Goal: Task Accomplishment & Management: Use online tool/utility

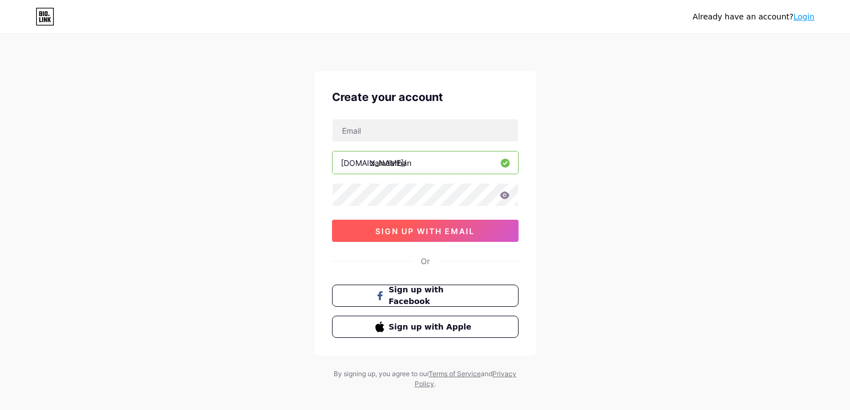
click at [468, 229] on span "sign up with email" at bounding box center [424, 231] width 99 height 9
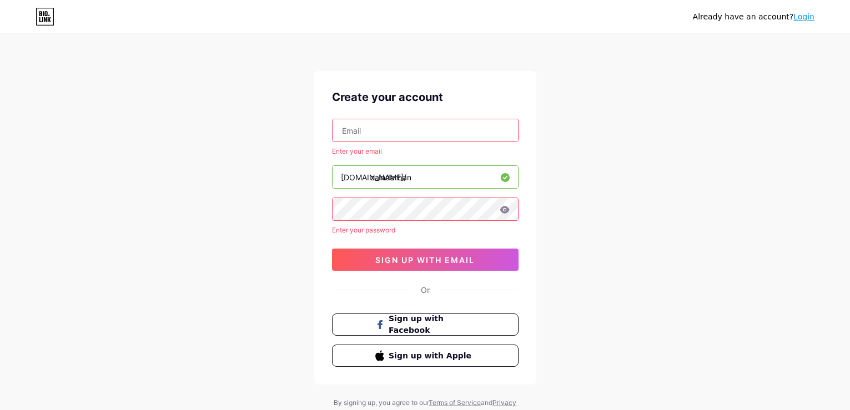
click at [418, 137] on input "text" at bounding box center [425, 130] width 185 height 22
type input "[EMAIL_ADDRESS][DOMAIN_NAME]"
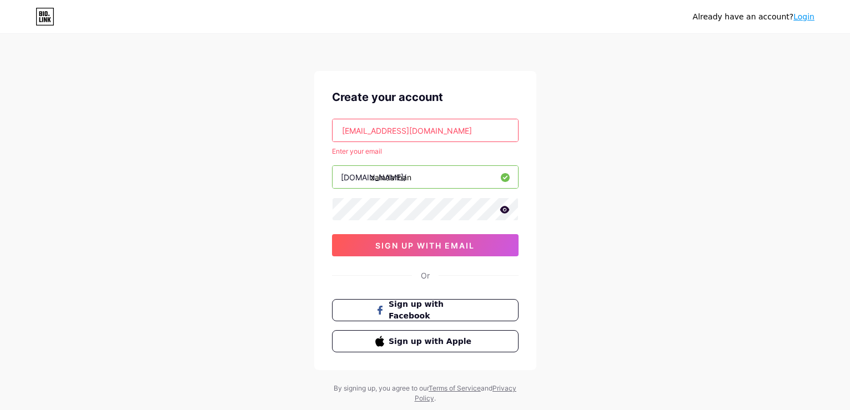
click at [332, 234] on button "sign up with email" at bounding box center [425, 245] width 187 height 22
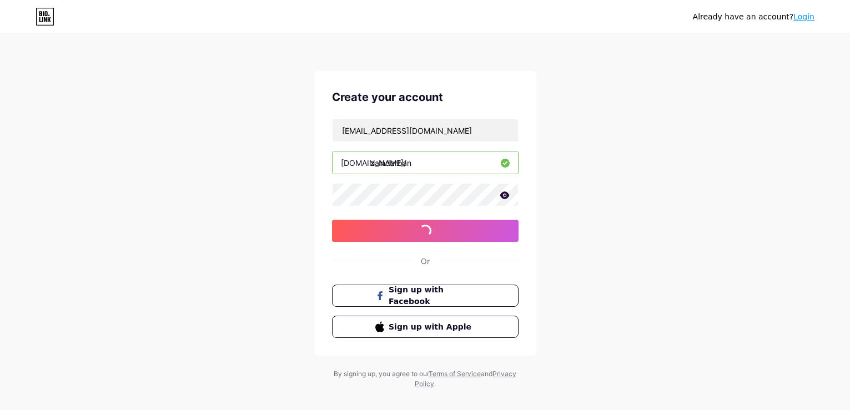
click at [506, 197] on icon at bounding box center [504, 195] width 9 height 7
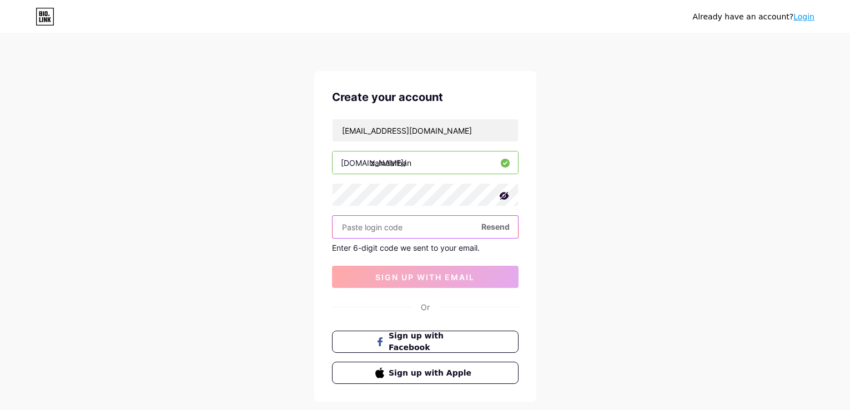
click at [445, 236] on input "text" at bounding box center [425, 227] width 185 height 22
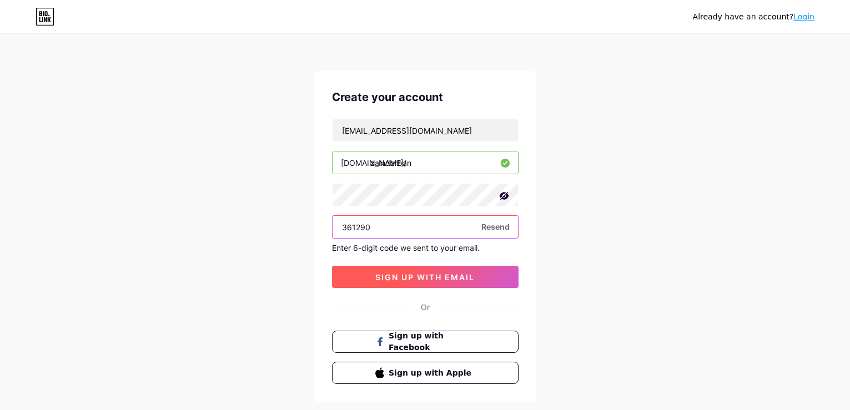
type input "361290"
click at [449, 280] on span "sign up with email" at bounding box center [424, 277] width 99 height 9
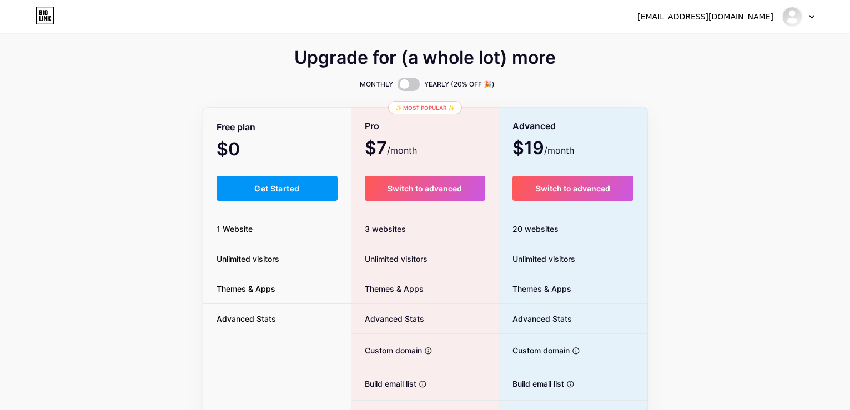
click at [140, 97] on div "Upgrade for (a whole lot) more MONTHLY YEARLY (20% OFF 🎉) Free plan $0 /month G…" at bounding box center [425, 276] width 850 height 450
click at [241, 230] on span "1 Website" at bounding box center [234, 229] width 63 height 12
click at [259, 252] on li "Unlimited visitors" at bounding box center [277, 259] width 148 height 30
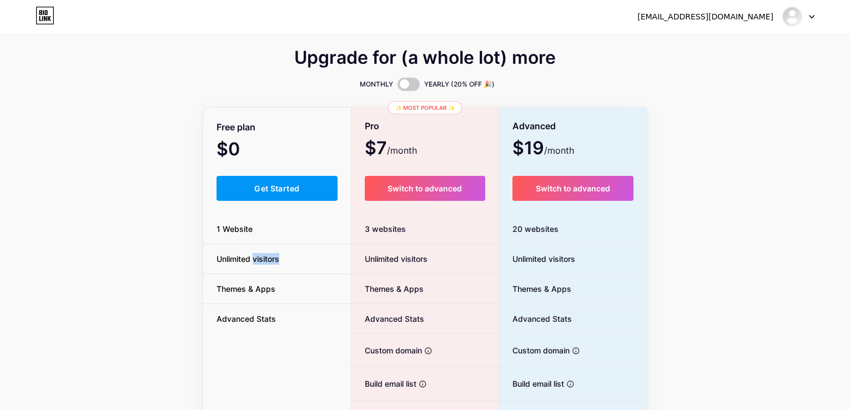
click at [259, 252] on li "Unlimited visitors" at bounding box center [277, 259] width 148 height 30
click at [263, 267] on li "Unlimited visitors" at bounding box center [277, 259] width 148 height 30
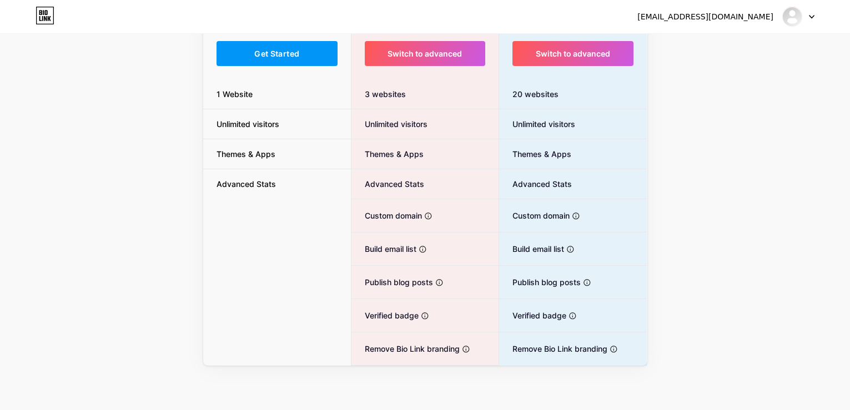
scroll to position [109, 0]
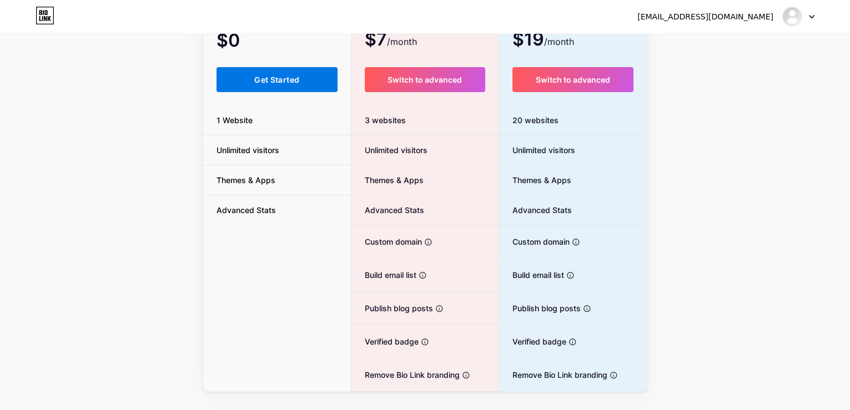
click at [284, 88] on button "Get Started" at bounding box center [278, 79] width 122 height 25
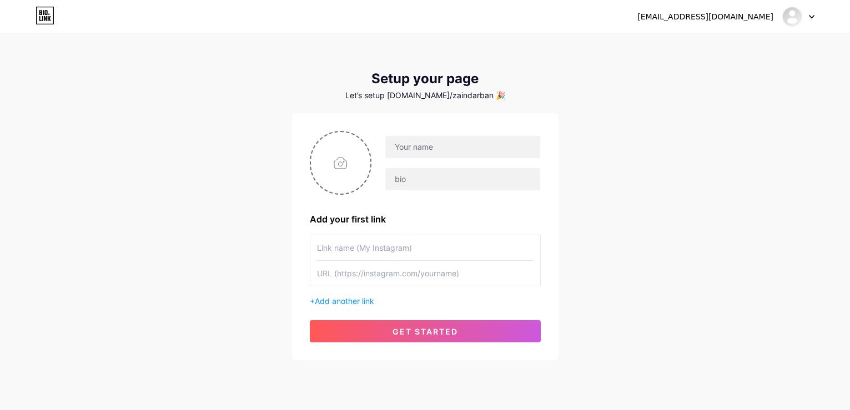
click at [358, 312] on div "Add your first link + Add another link get started" at bounding box center [425, 237] width 231 height 212
click at [334, 292] on div "+ Add another link" at bounding box center [425, 271] width 231 height 72
click at [345, 308] on div "Add your first link + Add another link get started" at bounding box center [425, 237] width 231 height 212
click at [335, 303] on span "Add another link" at bounding box center [344, 301] width 59 height 9
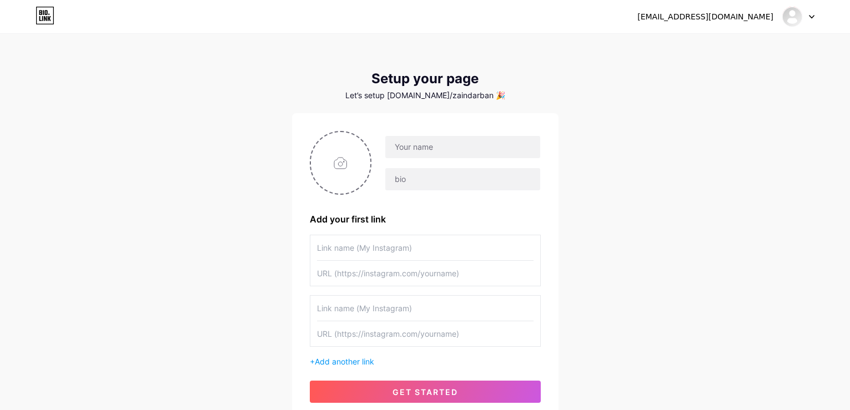
click at [402, 238] on input "text" at bounding box center [425, 247] width 217 height 25
